Goal: Information Seeking & Learning: Learn about a topic

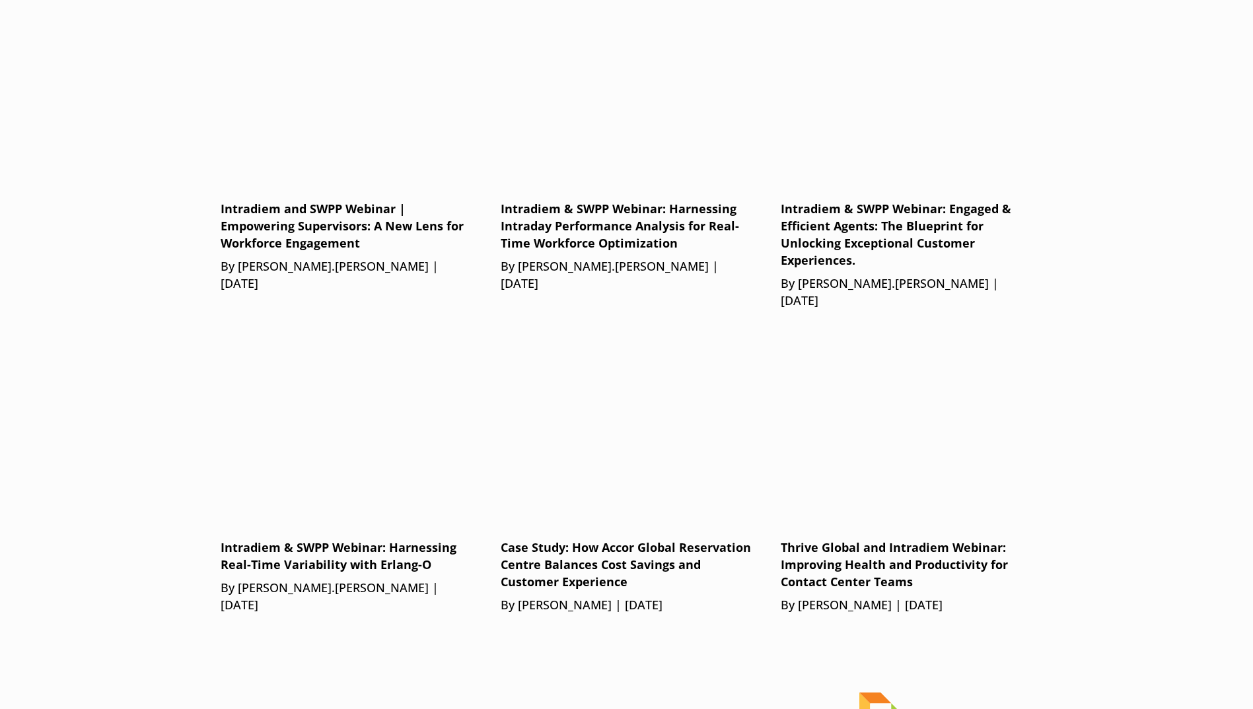
scroll to position [829, 0]
click at [598, 202] on p "Intradiem & SWPP Webinar: Harnessing Intraday Performance Analysis for Real-Tim…" at bounding box center [627, 228] width 252 height 52
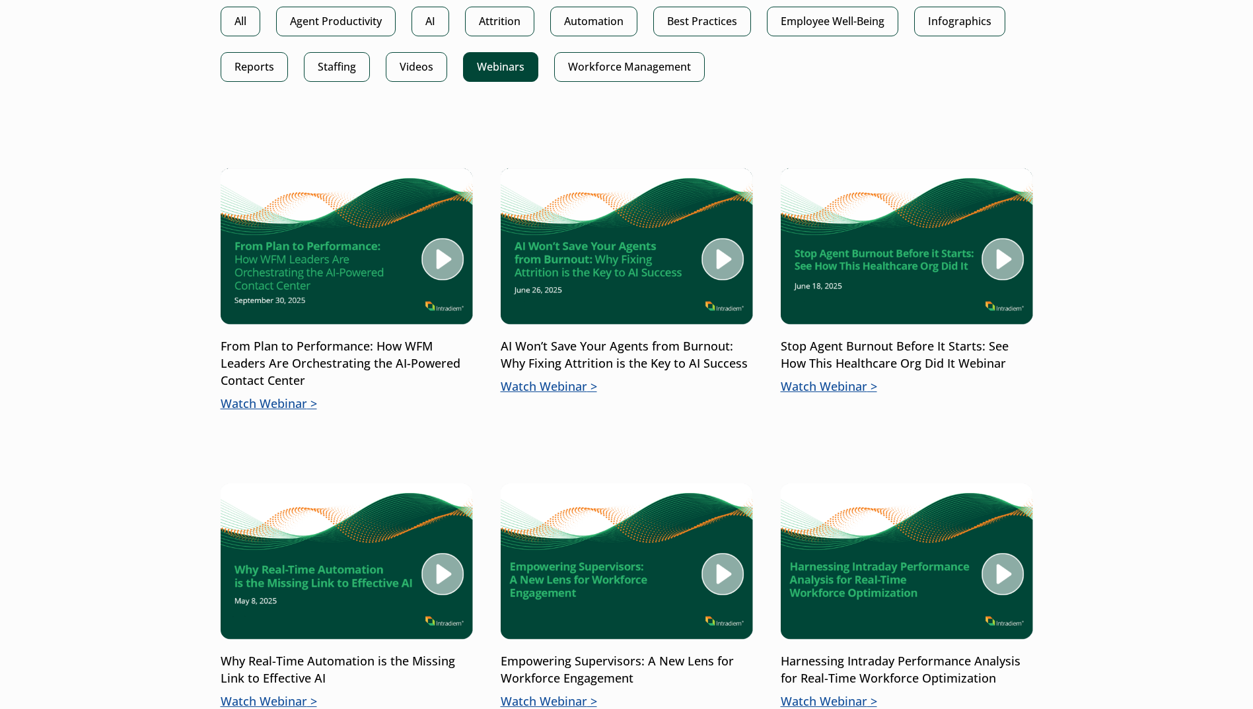
scroll to position [396, 0]
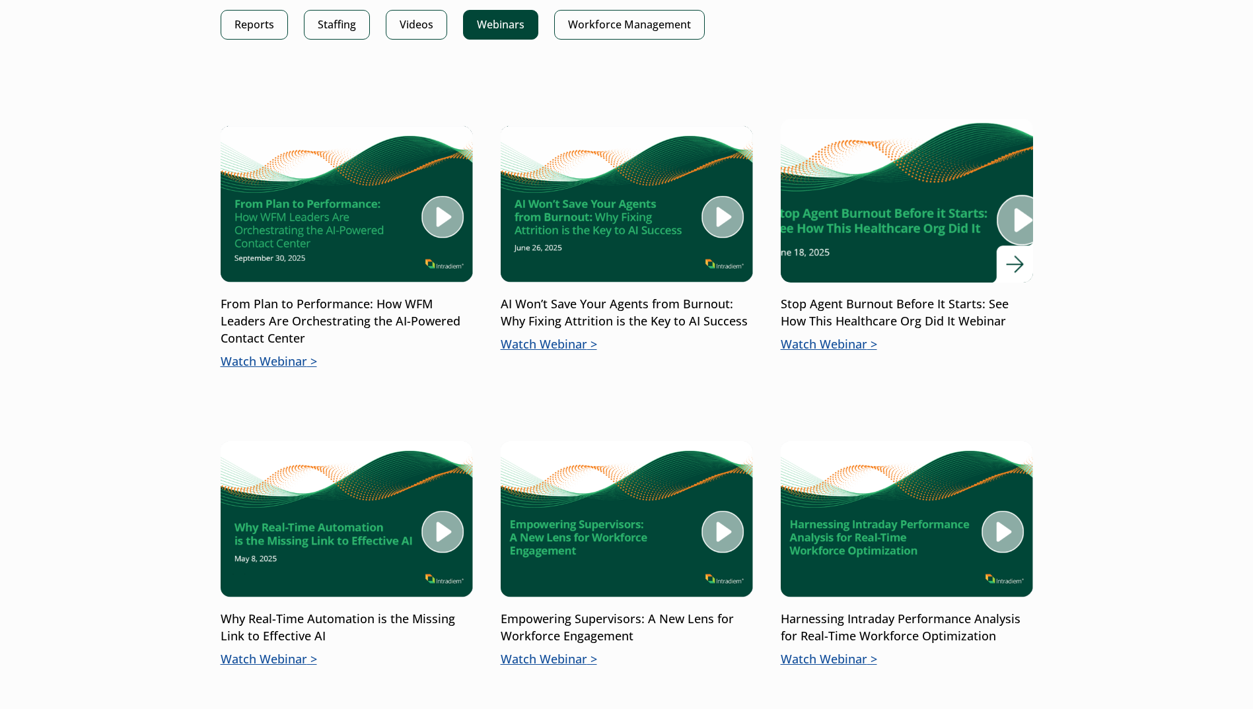
click at [861, 238] on img at bounding box center [906, 200] width 302 height 197
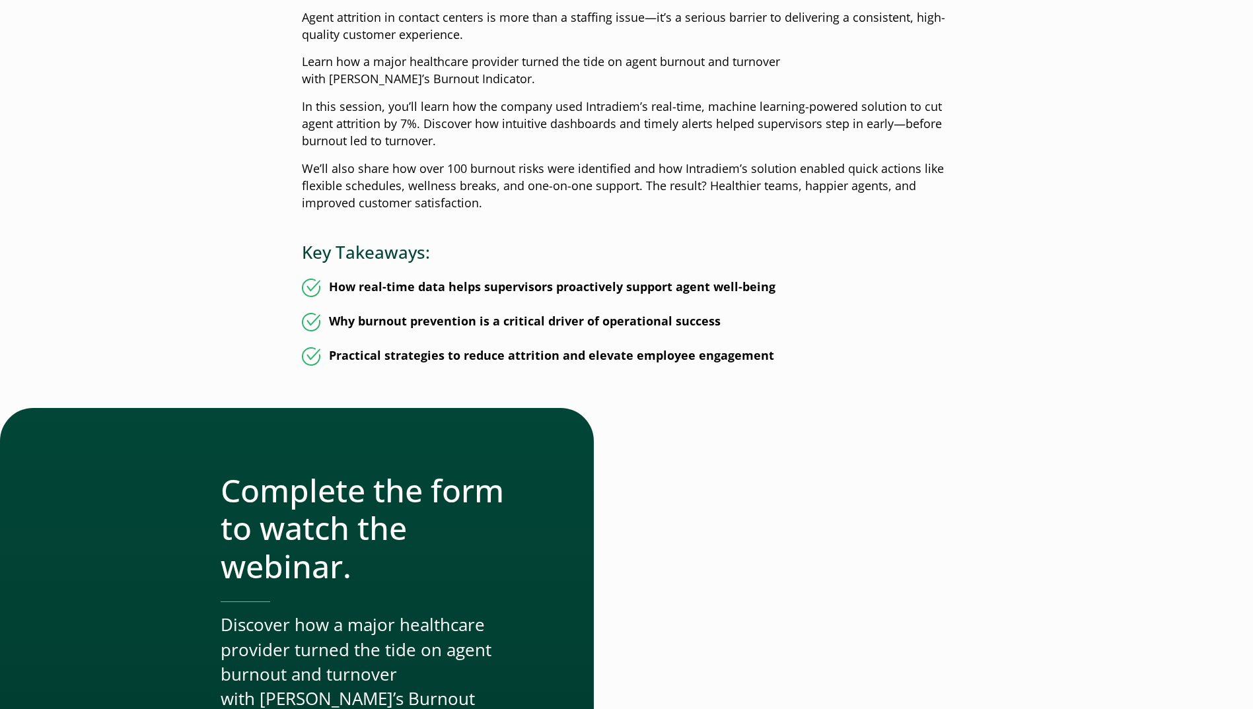
scroll to position [528, 0]
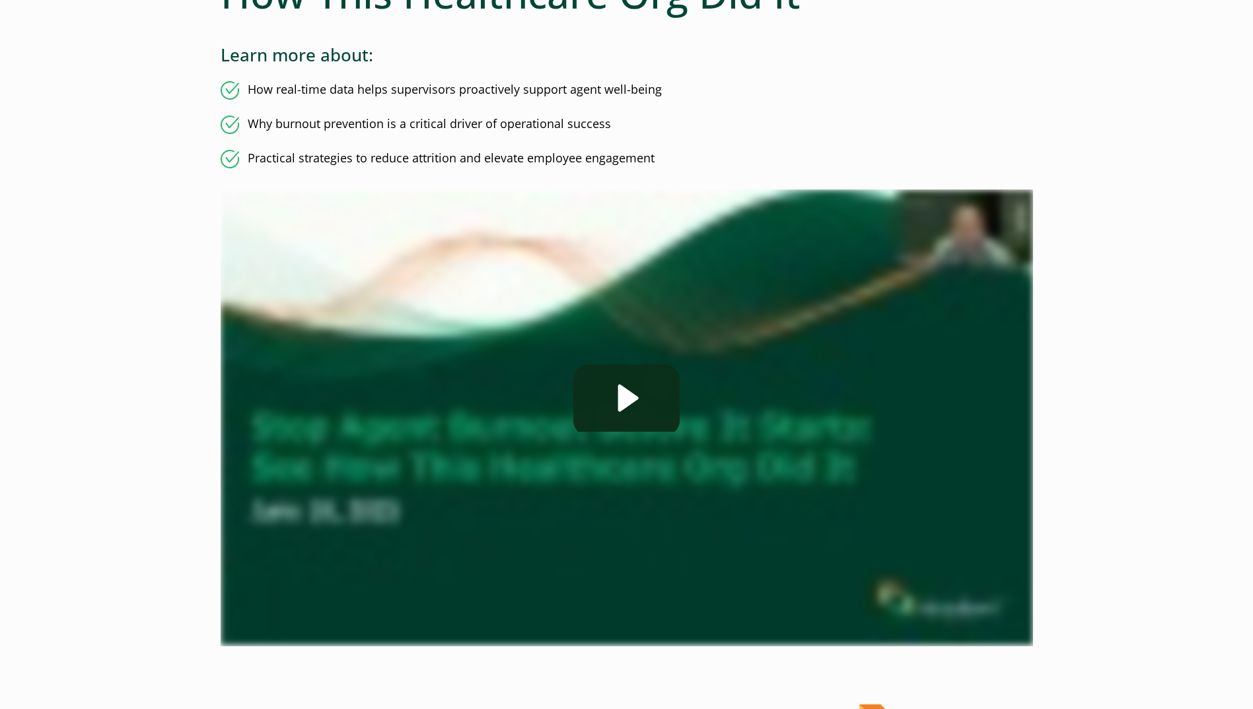
scroll to position [396, 0]
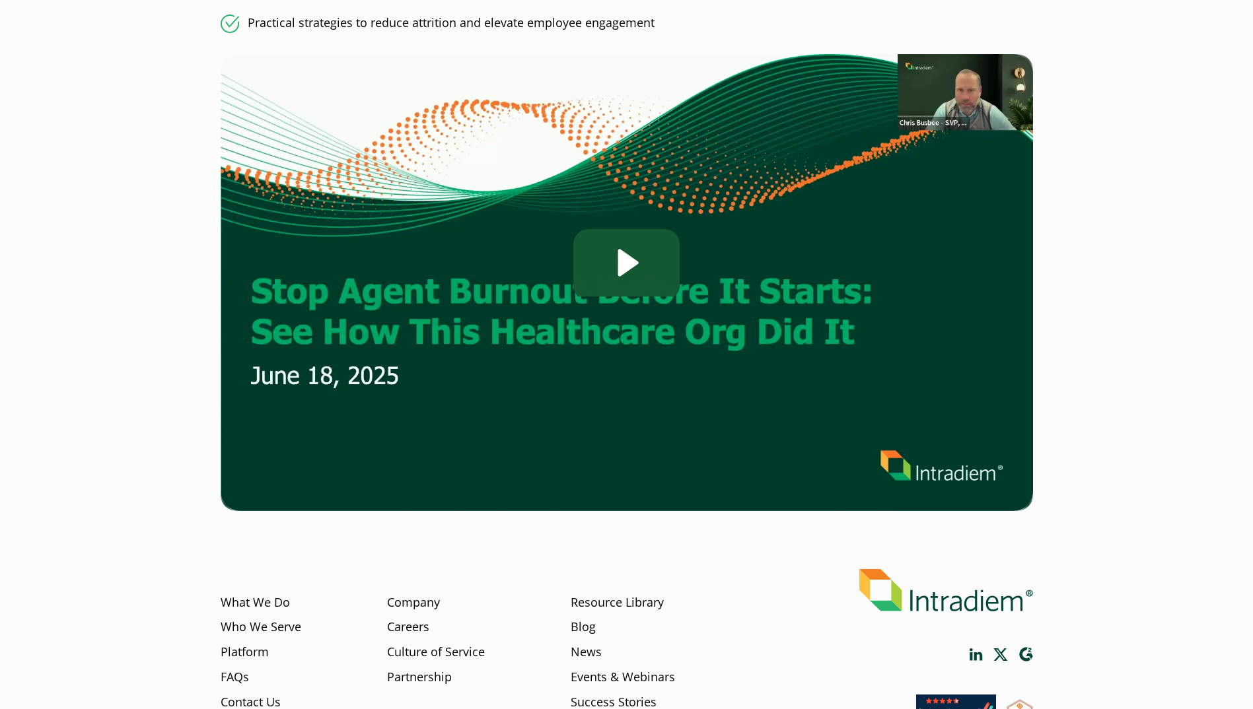
click at [640, 83] on icon "Play Video: Stop Agent Burnout Before It Starts: See How This Healthcare Org Di…" at bounding box center [626, 49] width 106 height 68
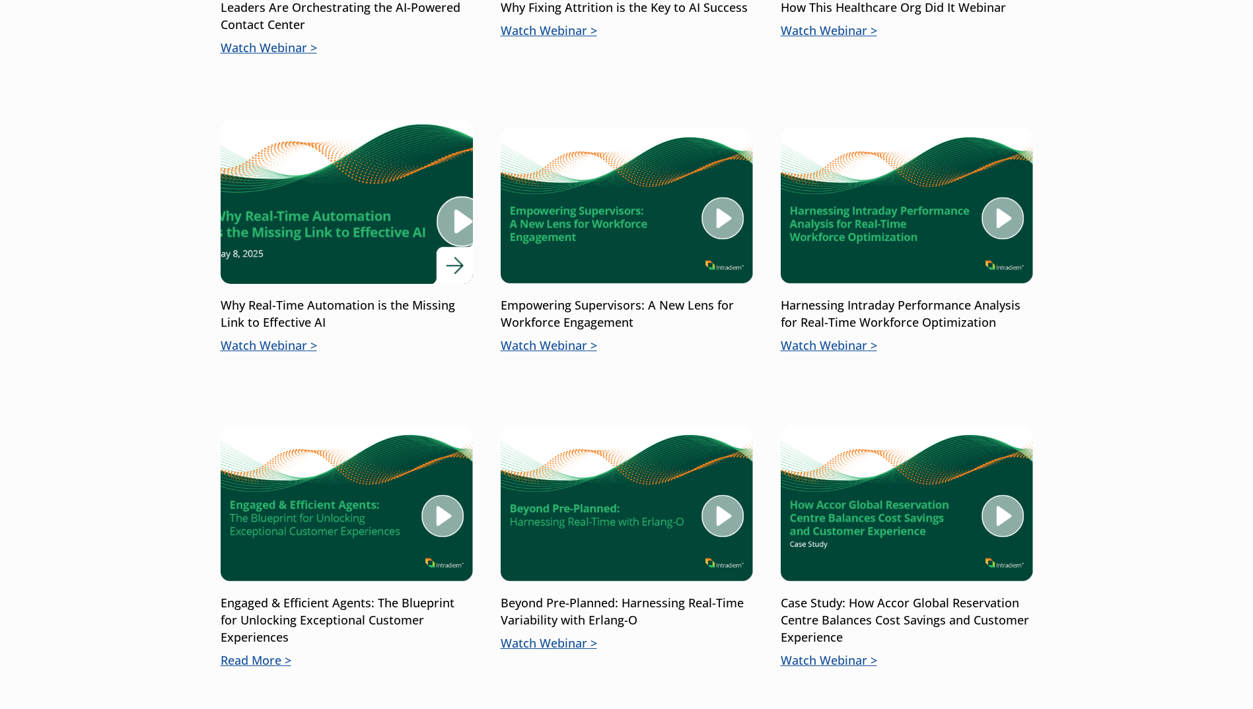
scroll to position [726, 0]
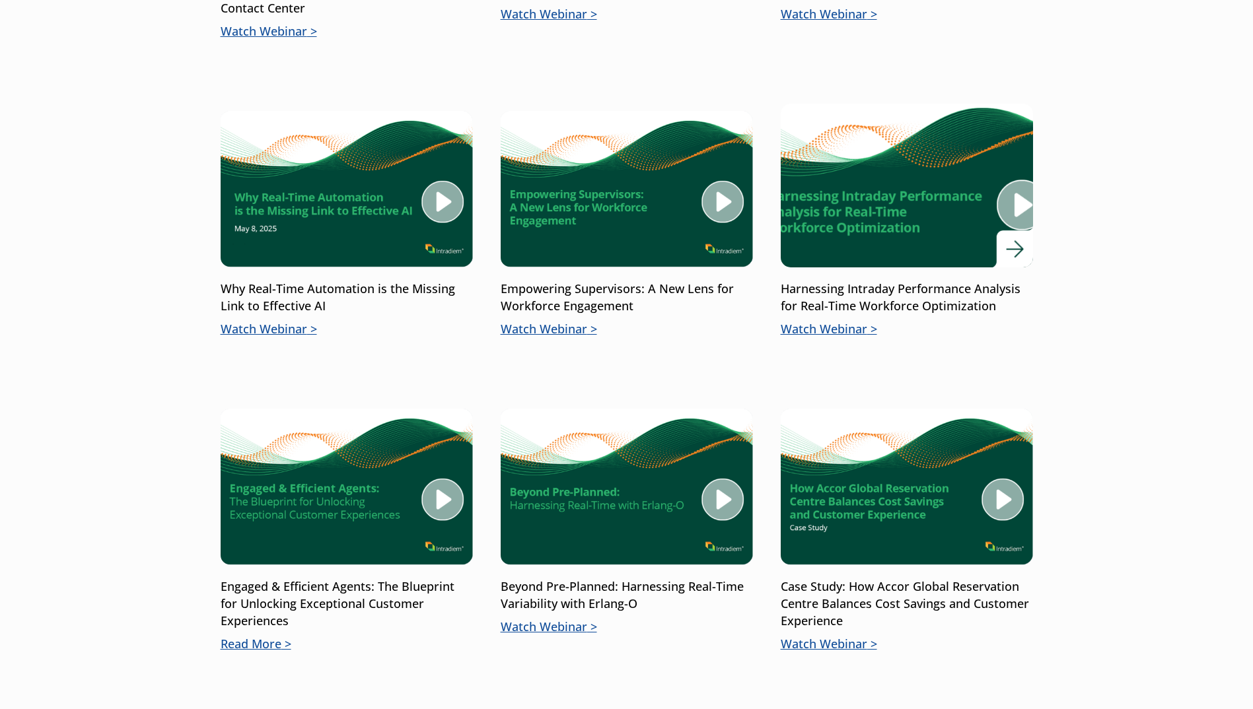
click at [880, 243] on img at bounding box center [906, 185] width 302 height 197
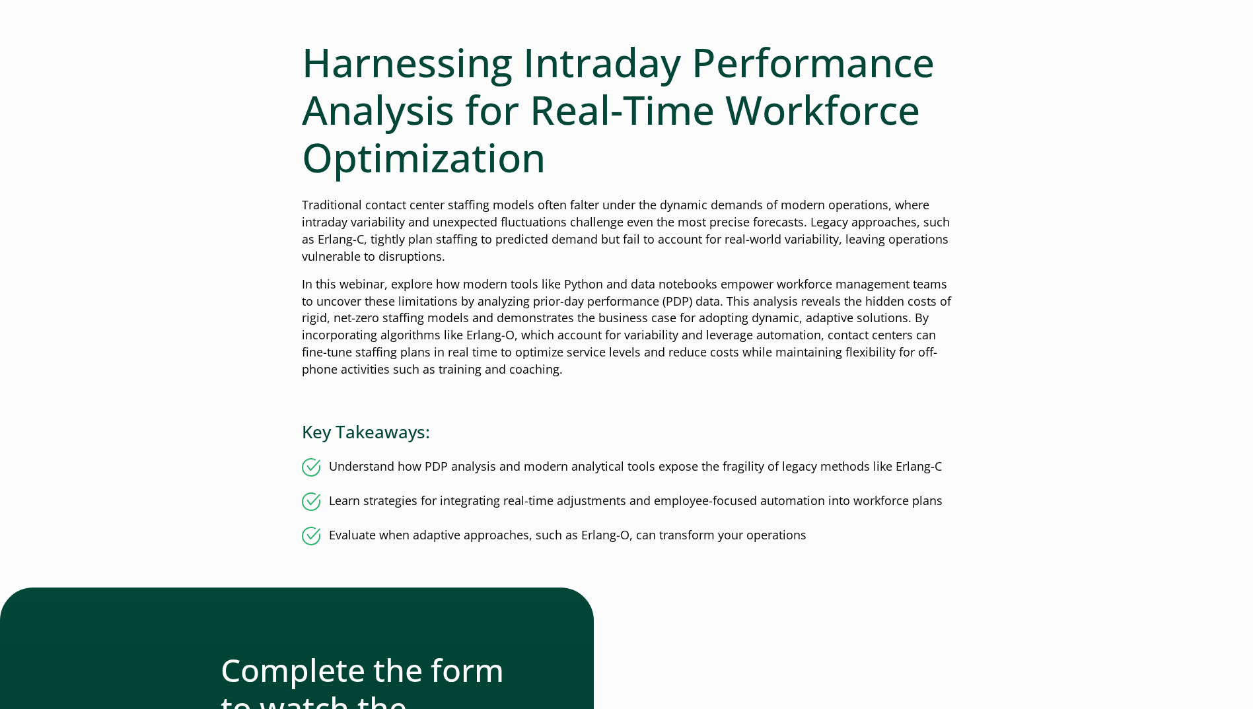
scroll to position [66, 0]
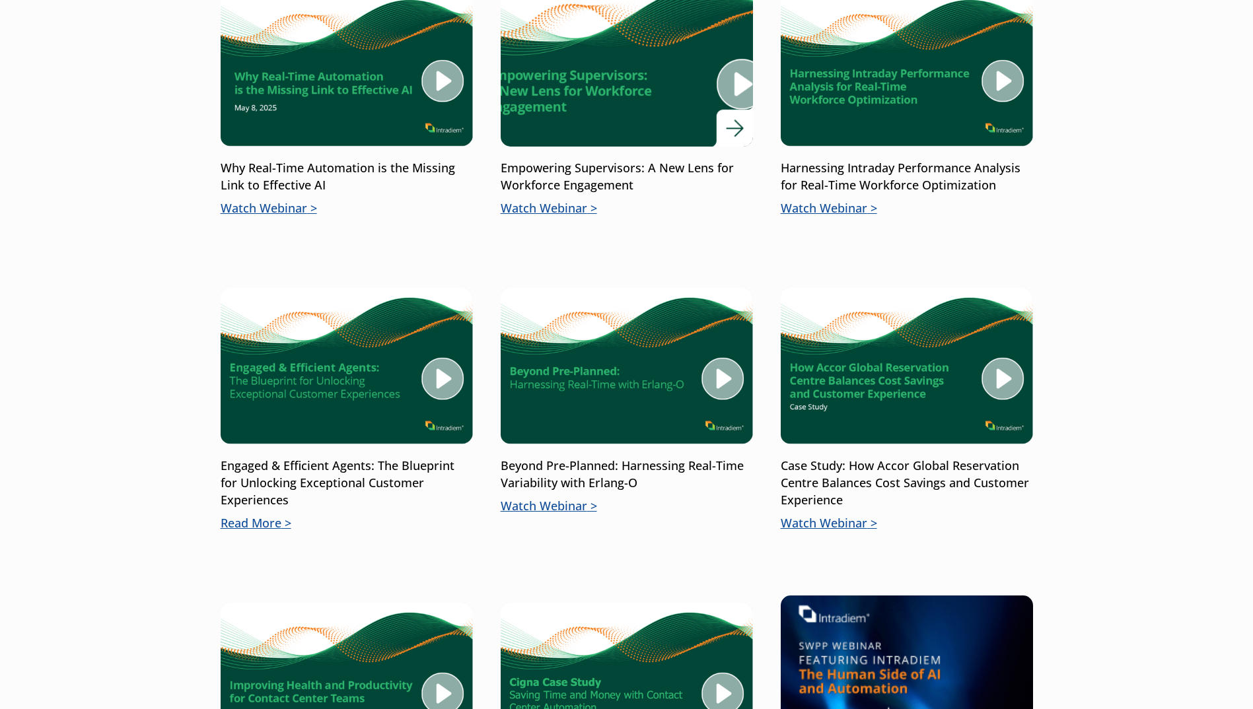
scroll to position [858, 0]
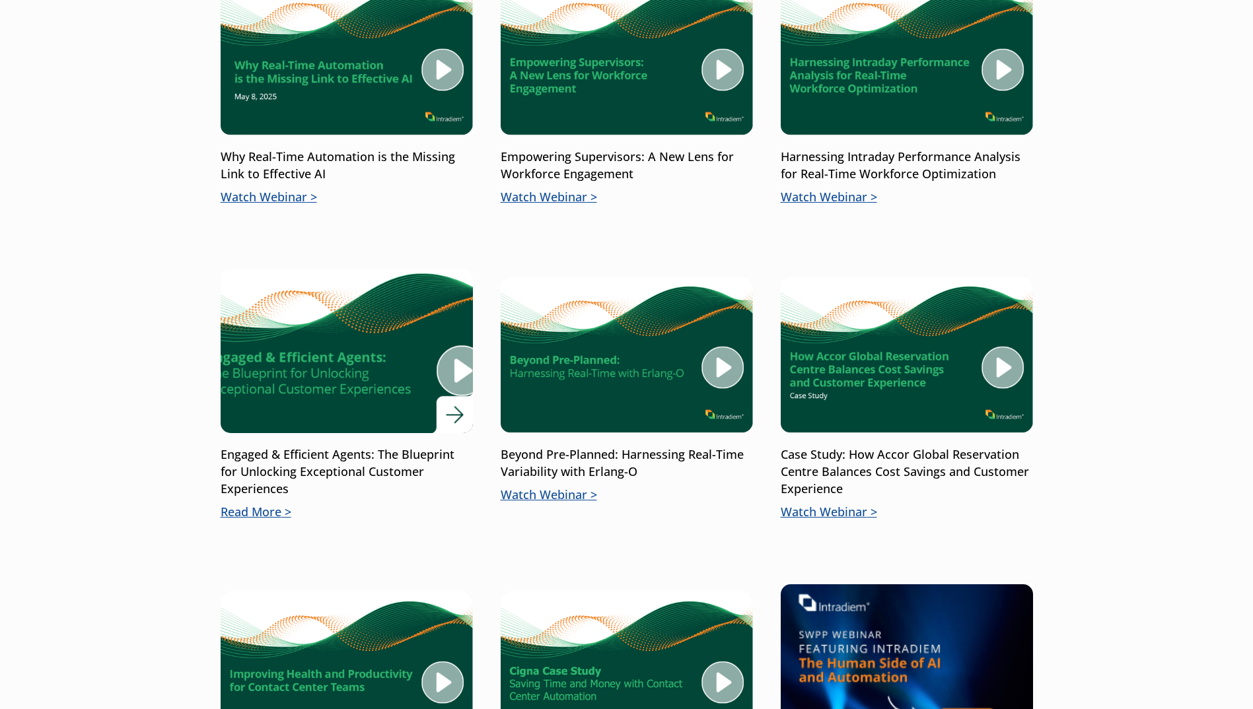
click at [260, 392] on img at bounding box center [346, 351] width 302 height 197
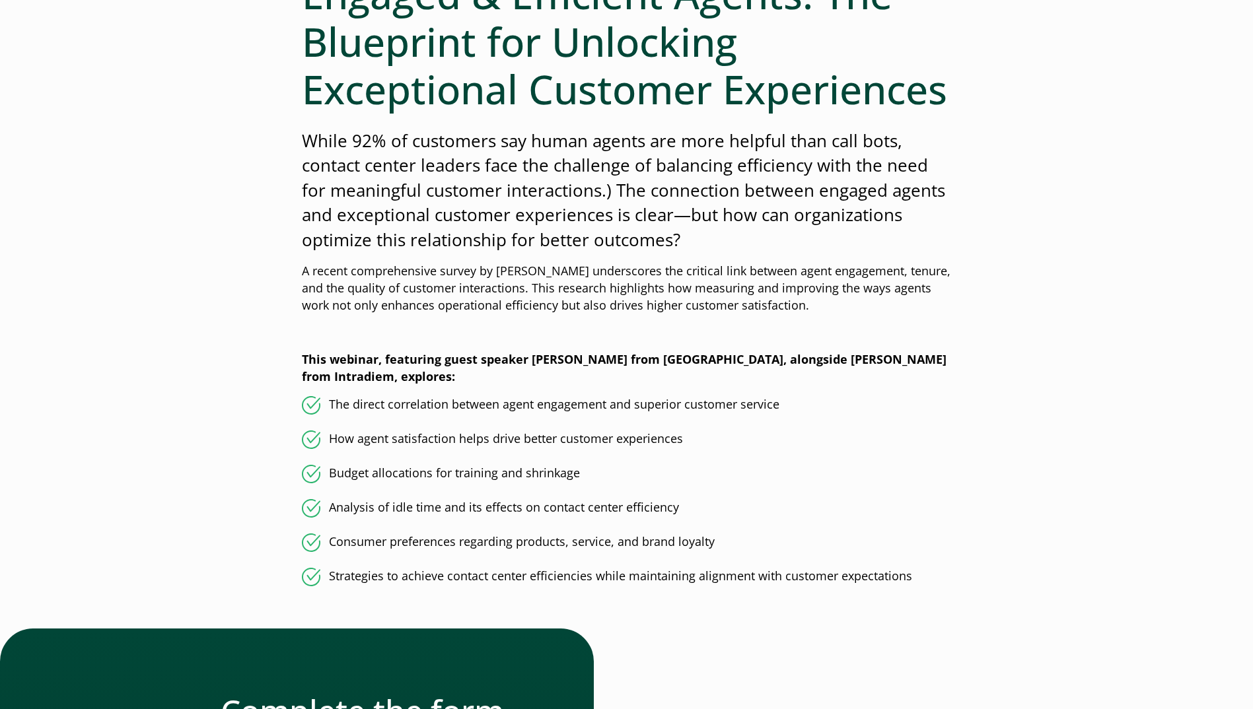
scroll to position [198, 0]
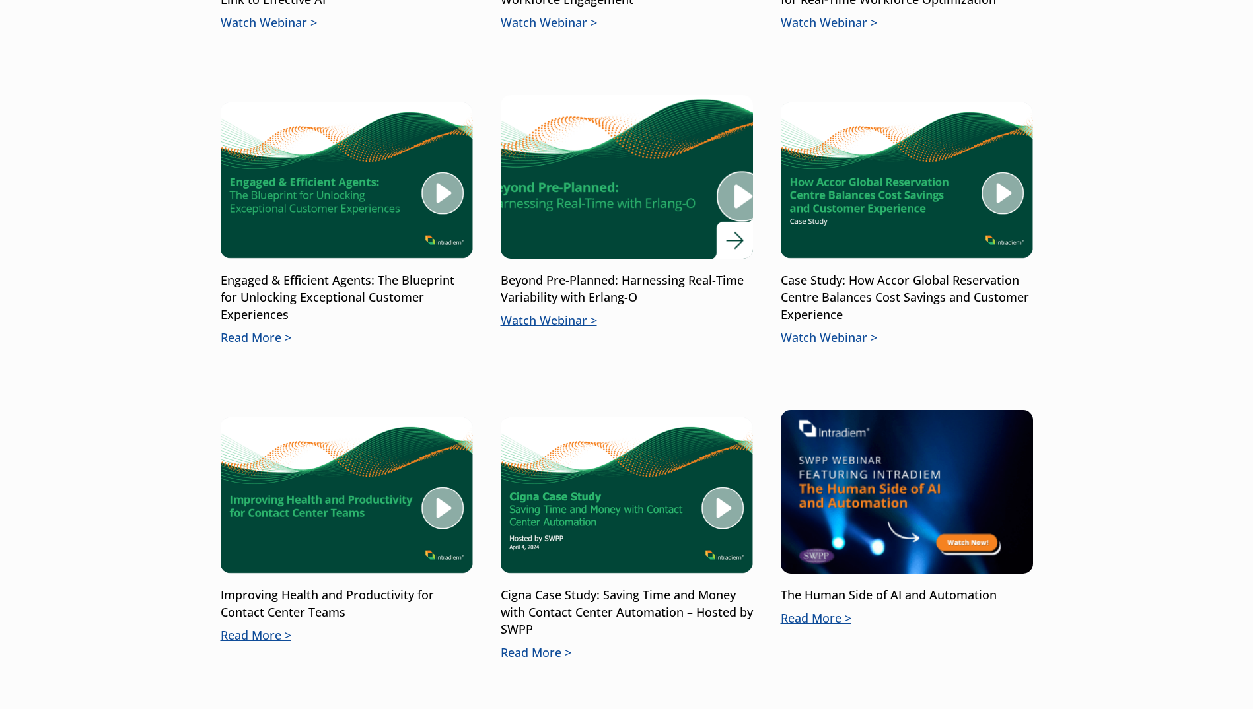
scroll to position [1057, 0]
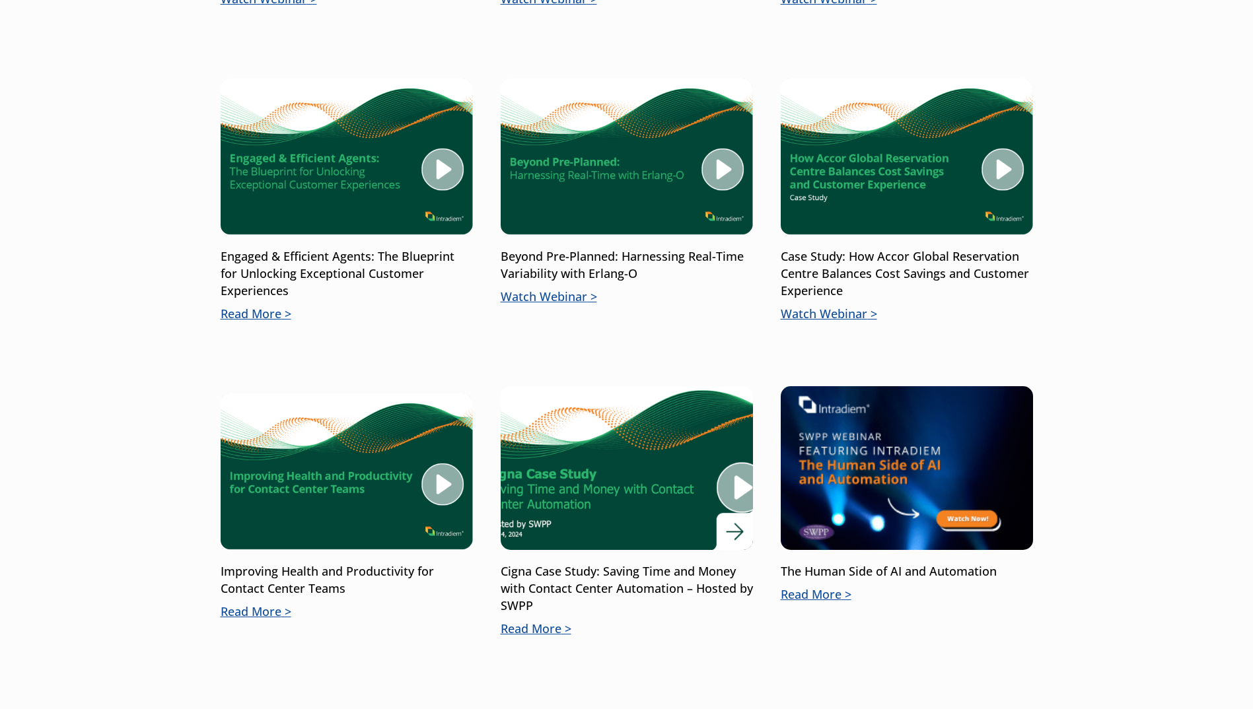
click at [638, 525] on img at bounding box center [626, 468] width 302 height 197
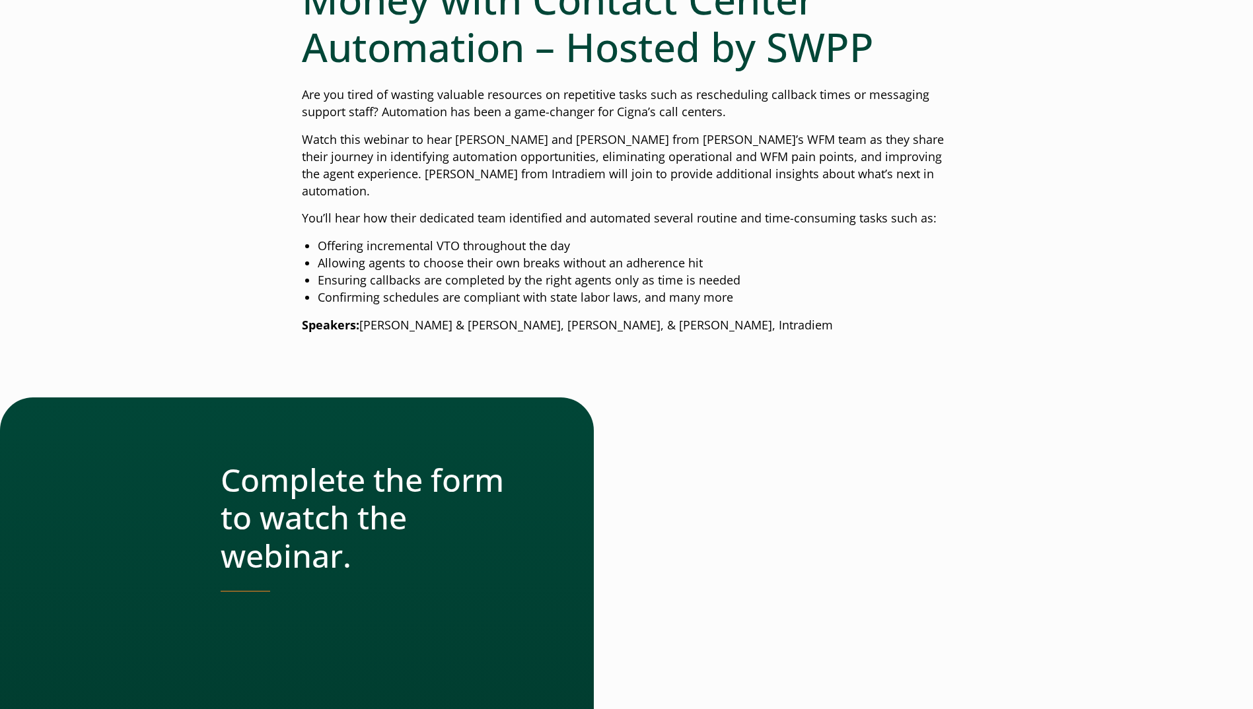
scroll to position [264, 0]
